Goal: Information Seeking & Learning: Learn about a topic

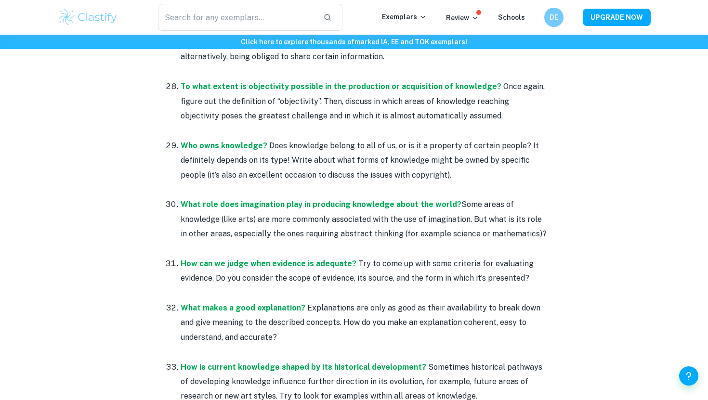
scroll to position [2501, 0]
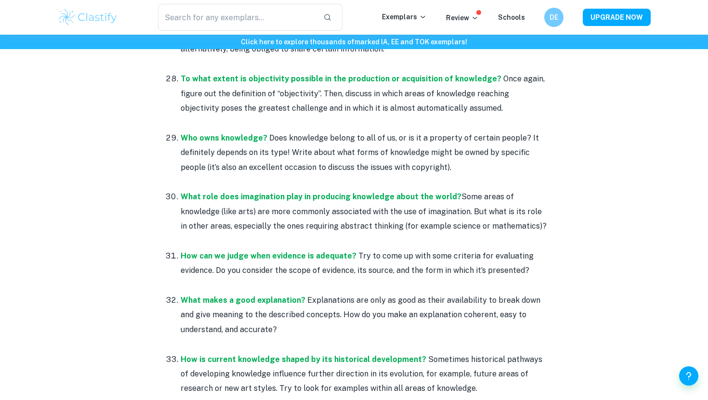
click at [181, 189] on li "What role does imagination play in producing knowledge about the world? Some ar…" at bounding box center [364, 218] width 366 height 59
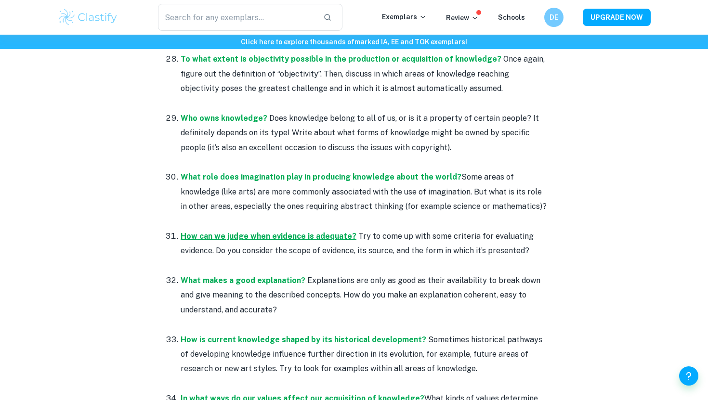
click at [205, 229] on p "How can we judge when evidence is adequate? Try to come up with some criteria f…" at bounding box center [364, 243] width 366 height 29
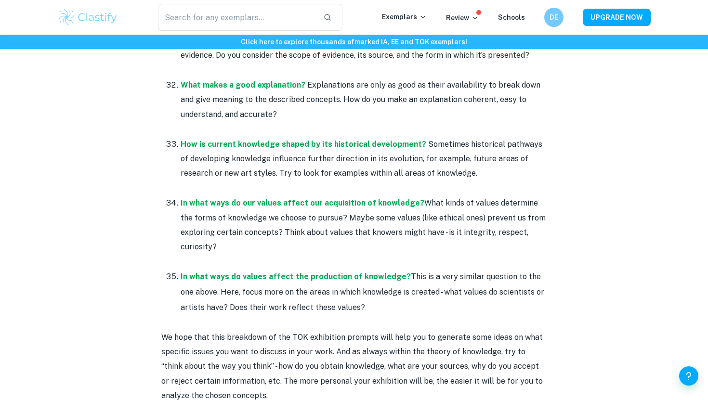
scroll to position [2719, 0]
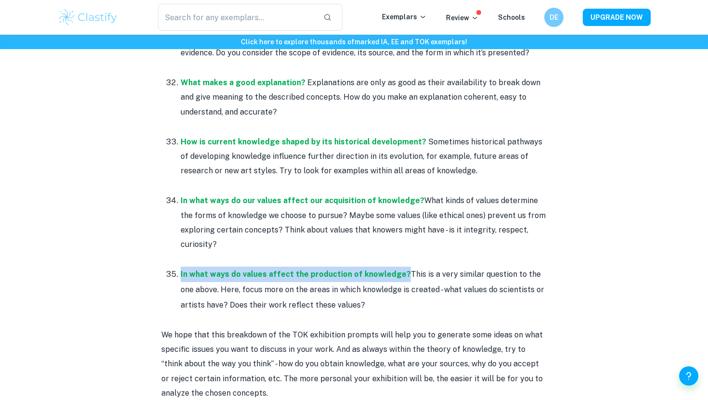
drag, startPoint x: 176, startPoint y: 250, endPoint x: 398, endPoint y: 249, distance: 221.2
click at [398, 267] on li "In what ways do values affect the production of knowledge? This is a very simil…" at bounding box center [364, 290] width 366 height 46
copy strong "In what ways do values affect the production of knowledge?"
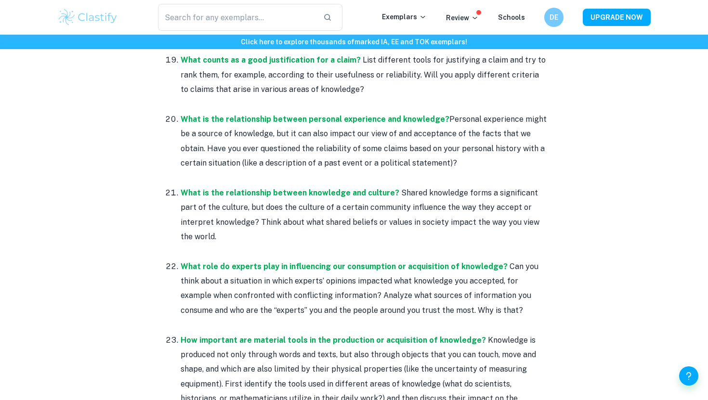
scroll to position [1840, 0]
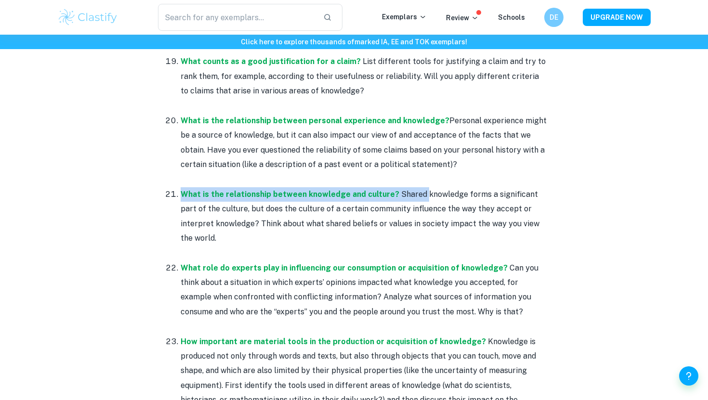
drag, startPoint x: 176, startPoint y: 178, endPoint x: 397, endPoint y: 159, distance: 221.5
click at [388, 160] on ol "Can new knowledge change established values or beliefs? Sometimes we might beli…" at bounding box center [353, 357] width 385 height 1669
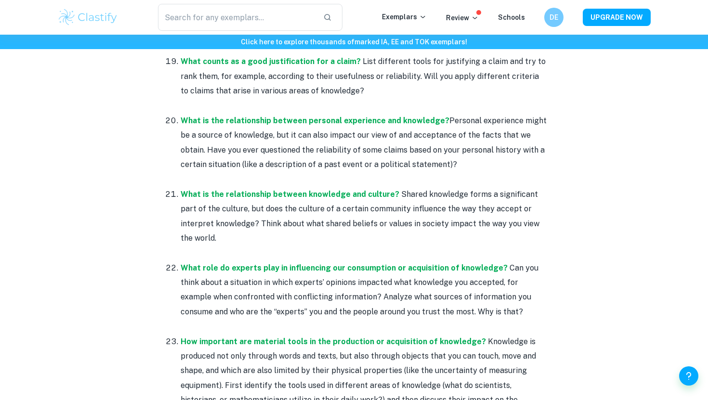
click at [393, 187] on p "What is the relationship between knowledge and culture? Shared knowledge forms …" at bounding box center [364, 216] width 366 height 59
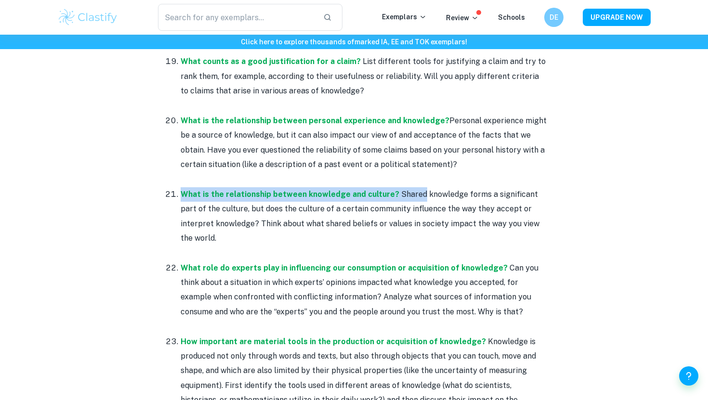
drag, startPoint x: 393, startPoint y: 178, endPoint x: 171, endPoint y: 178, distance: 222.1
click at [181, 187] on li "What is the relationship between knowledge and culture? Shared knowledge forms …" at bounding box center [364, 224] width 366 height 74
copy p "What is the relationship between knowledge and culture? Shared"
click at [392, 187] on p "What is the relationship between knowledge and culture? Shared knowledge forms …" at bounding box center [364, 216] width 366 height 59
drag, startPoint x: 392, startPoint y: 182, endPoint x: 175, endPoint y: 181, distance: 216.4
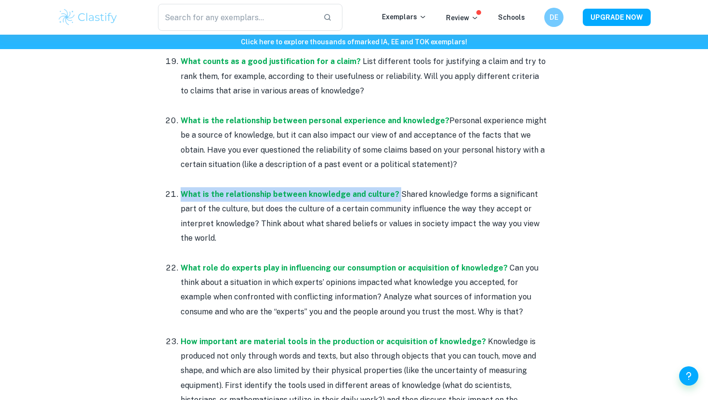
click at [181, 187] on li "What is the relationship between knowledge and culture? Shared knowledge forms …" at bounding box center [364, 224] width 366 height 74
copy p "What is the relationship between knowledge and culture?"
